Goal: Task Accomplishment & Management: Manage account settings

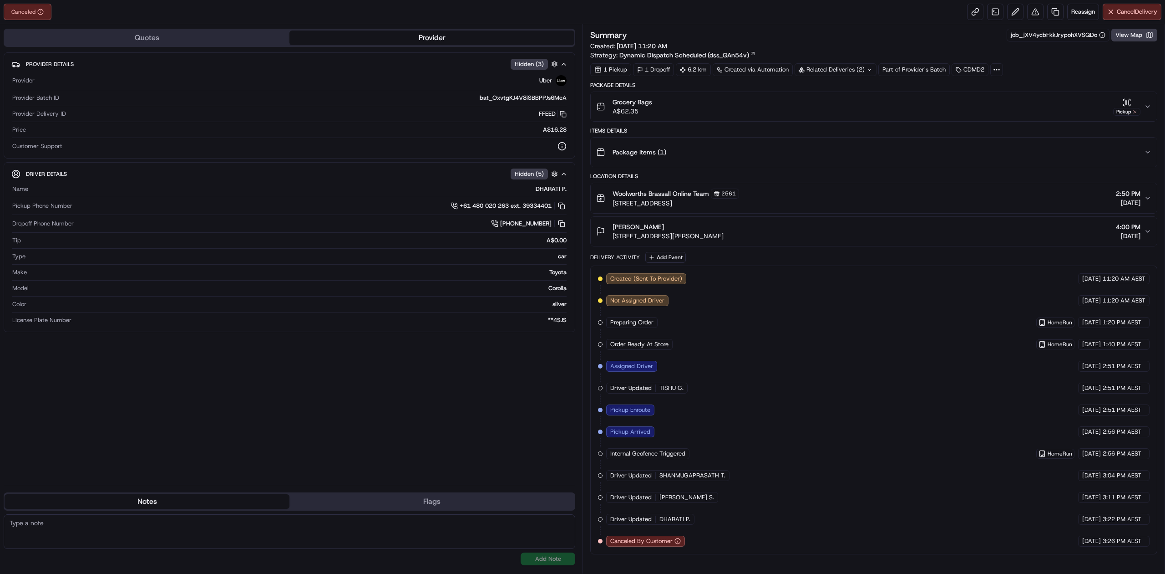
click at [783, 339] on div "Created (Sent To Provider) Uber [DATE] 11:20 AM AEST Not Assigned Driver Uber […" at bounding box center [874, 409] width 552 height 273
click at [780, 328] on div "Created (Sent To Provider) Uber [DATE] 11:20 AM AEST Not Assigned Driver Uber […" at bounding box center [874, 409] width 552 height 273
click at [830, 71] on div "Related Deliveries (2)" at bounding box center [836, 69] width 82 height 13
click at [838, 107] on span "job_HZhBkXGmhFAQ2DWELbRKtW" at bounding box center [857, 107] width 95 height 8
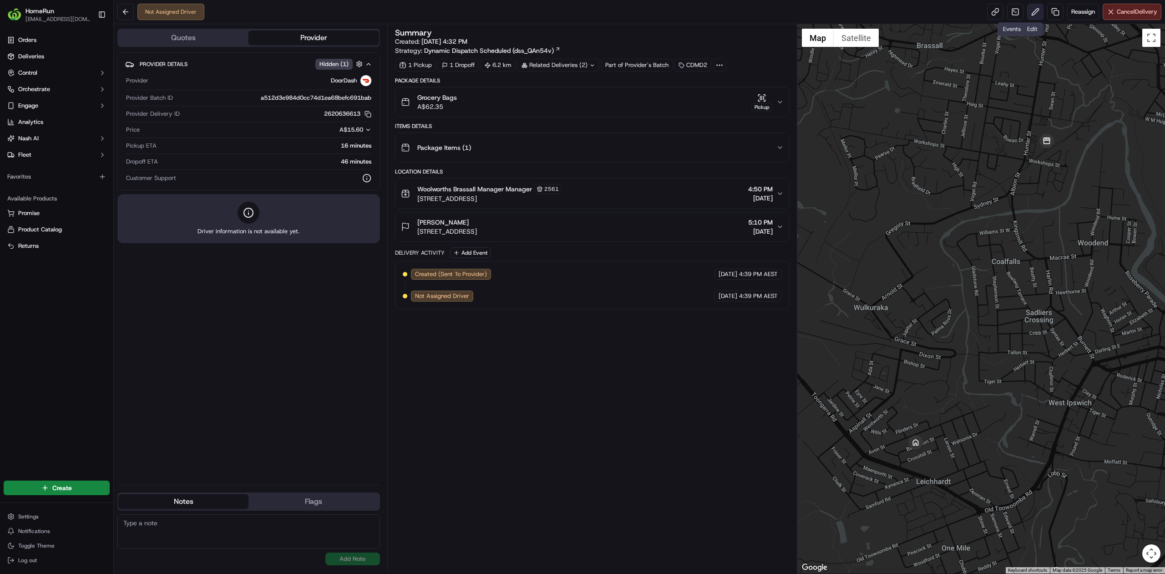
click at [1038, 12] on button at bounding box center [1035, 12] width 16 height 16
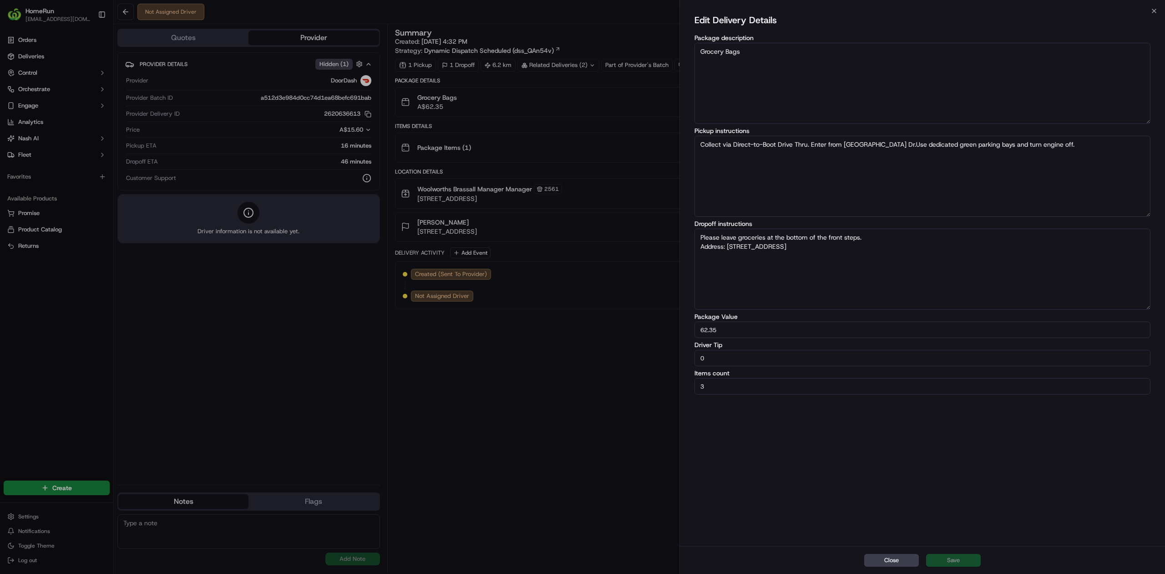
drag, startPoint x: 880, startPoint y: 241, endPoint x: 665, endPoint y: 237, distance: 215.3
click at [665, 237] on body "HomeRun akasisa@woolworths.com.au Toggle Sidebar Orders Deliveries Control Orch…" at bounding box center [582, 287] width 1165 height 574
click at [708, 237] on textarea "Please leave groceries at the bottom of the front steps. Address: 15 Bailliesto…" at bounding box center [923, 269] width 456 height 81
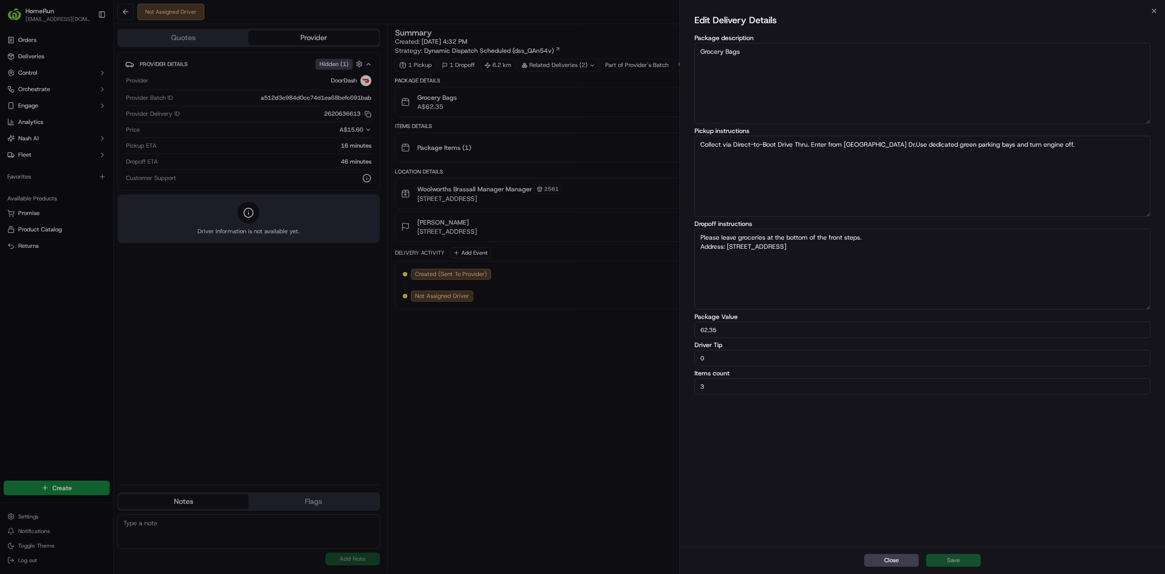
click at [708, 237] on textarea "Please leave groceries at the bottom of the front steps. Address: 15 Bailliesto…" at bounding box center [923, 269] width 456 height 81
click at [709, 236] on textarea "Please leave groceries at the bottom of the front steps. Address: 15 Bailliesto…" at bounding box center [923, 269] width 456 height 81
click at [898, 236] on textarea "Please leave groceries at the top of the stairs BEHIND the gate. Address: 15 Ba…" at bounding box center [923, 269] width 456 height 81
click at [820, 279] on textarea "Please leave groceries at the top of the stairs BEHIND the gate. Thank you! Add…" at bounding box center [923, 269] width 456 height 81
type textarea "Please leave groceries at the top of the stairs BEHIND the gate. Thank you! Add…"
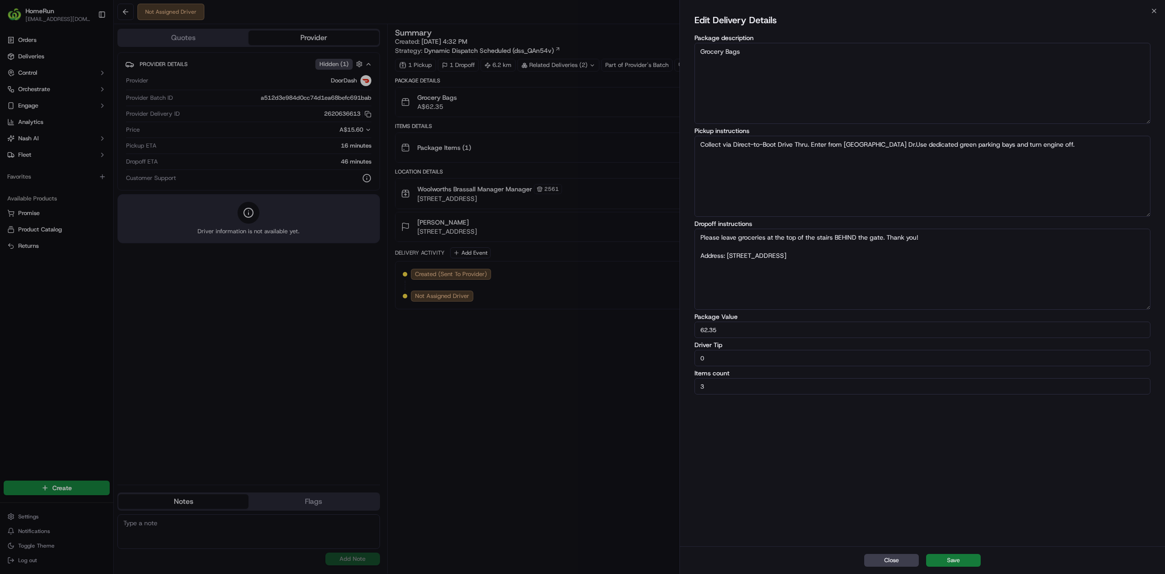
click at [942, 556] on button "Save" at bounding box center [953, 560] width 55 height 13
